Goal: Find specific page/section: Find specific page/section

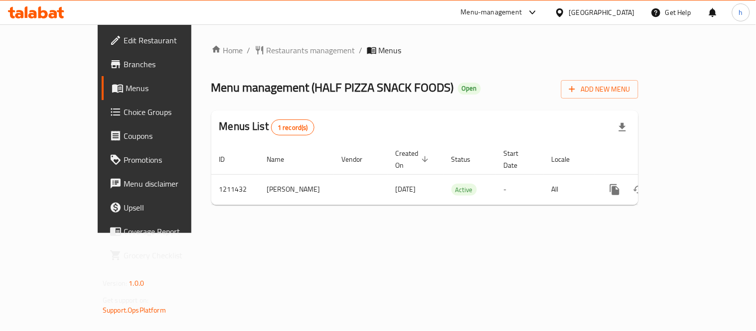
click at [36, 13] on icon at bounding box center [32, 14] width 8 height 8
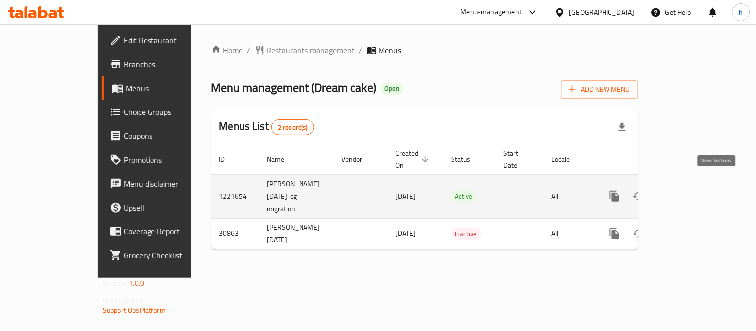
click at [693, 190] on icon "enhanced table" at bounding box center [687, 196] width 12 height 12
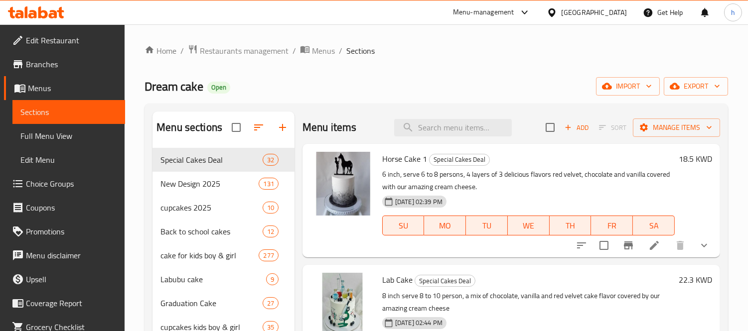
click at [43, 186] on span "Choice Groups" at bounding box center [71, 184] width 91 height 12
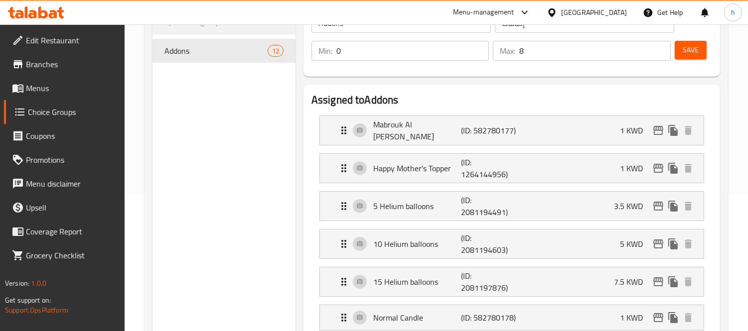
scroll to position [111, 0]
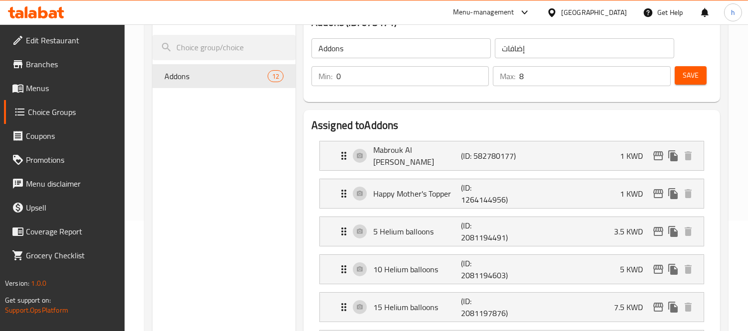
click at [38, 10] on icon at bounding box center [42, 12] width 9 height 12
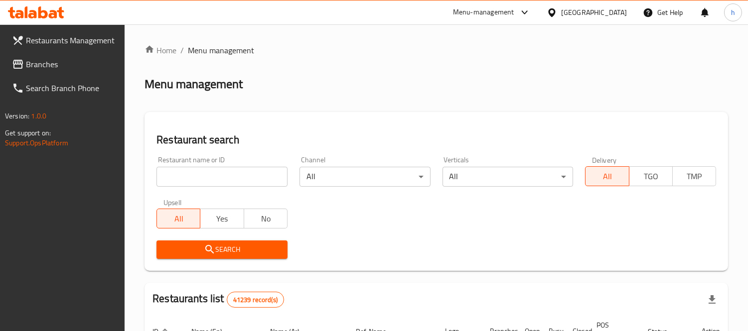
click at [23, 57] on link "Branches" at bounding box center [64, 64] width 121 height 24
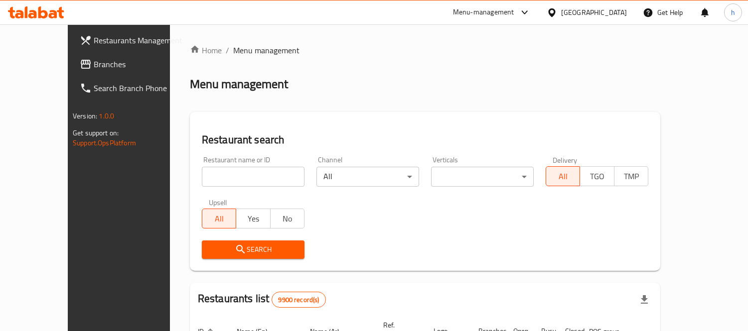
scroll to position [66, 0]
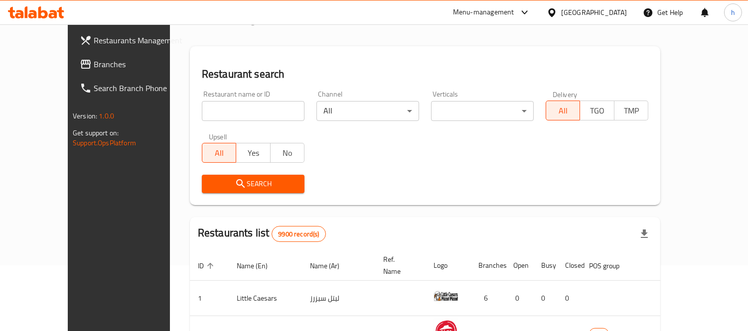
click at [94, 65] on span "Branches" at bounding box center [139, 64] width 91 height 12
